Goal: Find specific page/section: Find specific page/section

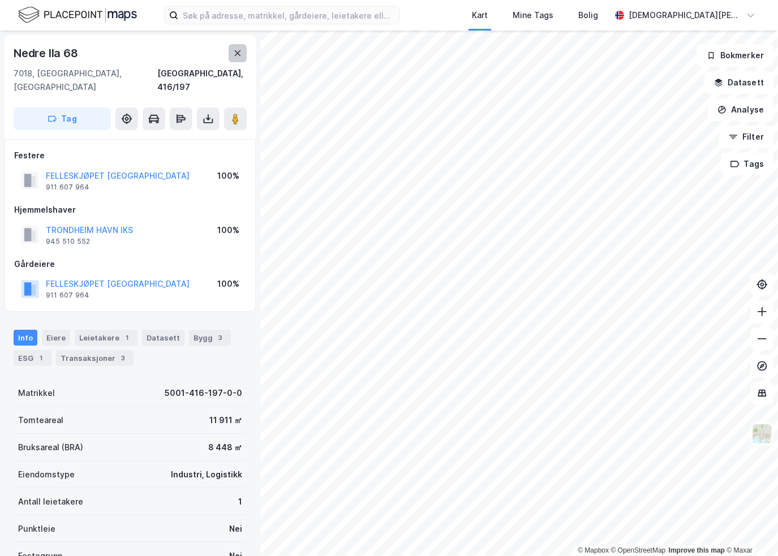
click at [239, 50] on icon at bounding box center [237, 53] width 9 height 9
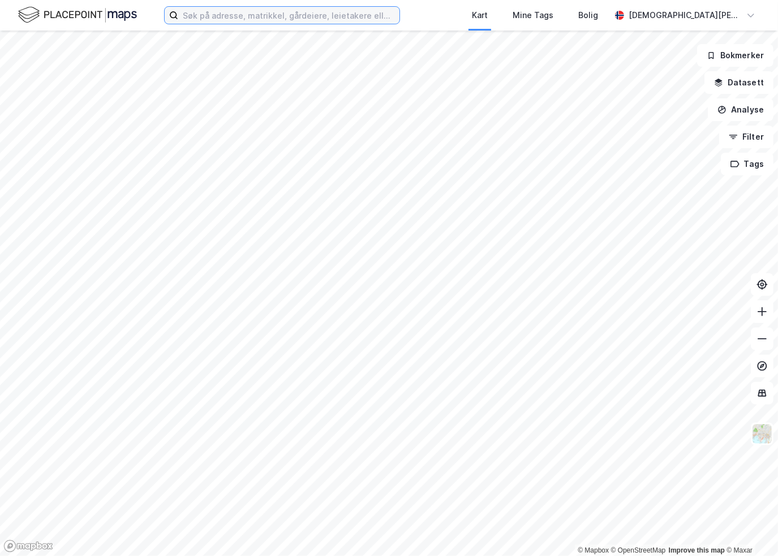
click at [258, 11] on input at bounding box center [288, 15] width 221 height 17
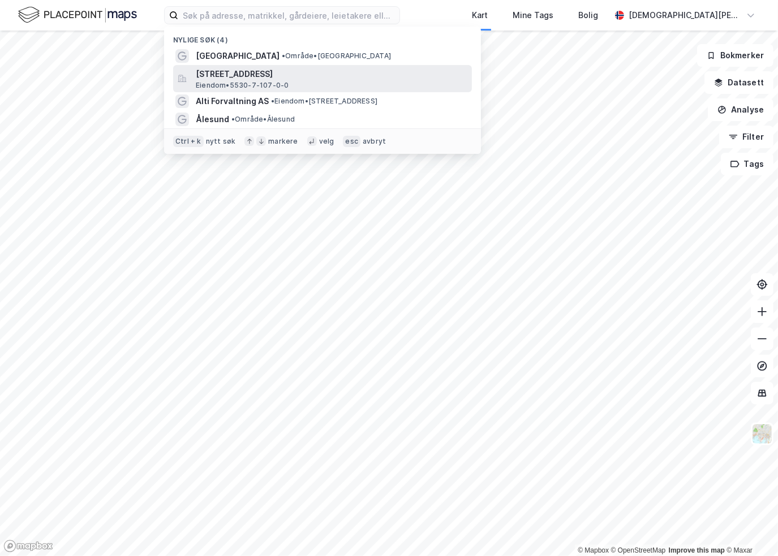
click at [217, 76] on span "[STREET_ADDRESS]" at bounding box center [331, 74] width 271 height 14
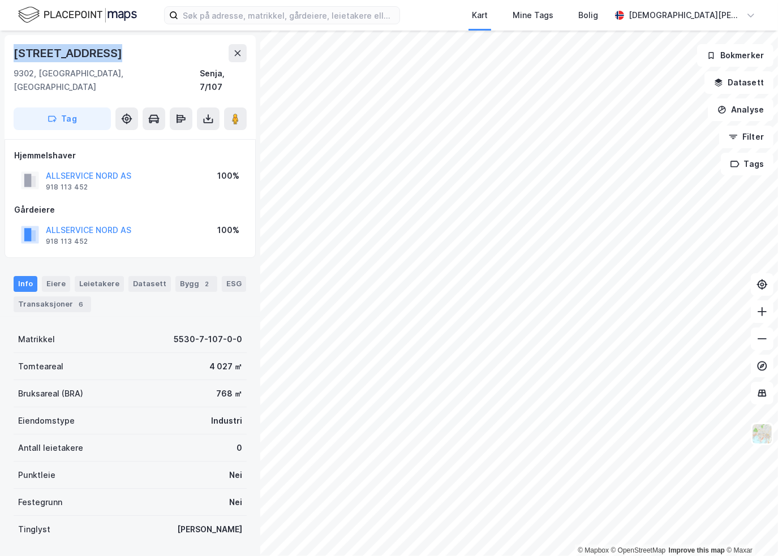
drag, startPoint x: 13, startPoint y: 49, endPoint x: 140, endPoint y: 61, distance: 127.2
click at [140, 61] on div "[STREET_ADDRESS]" at bounding box center [130, 87] width 251 height 104
copy div "[STREET_ADDRESS]"
